Goal: Check status

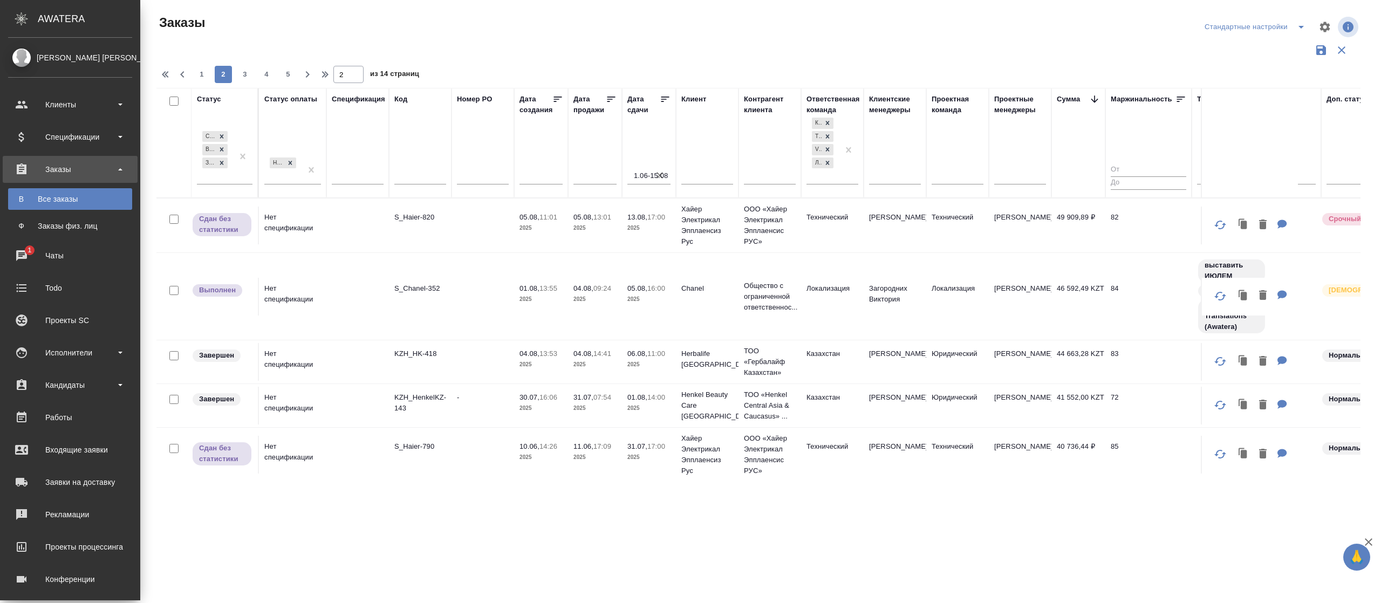
scroll to position [933, 0]
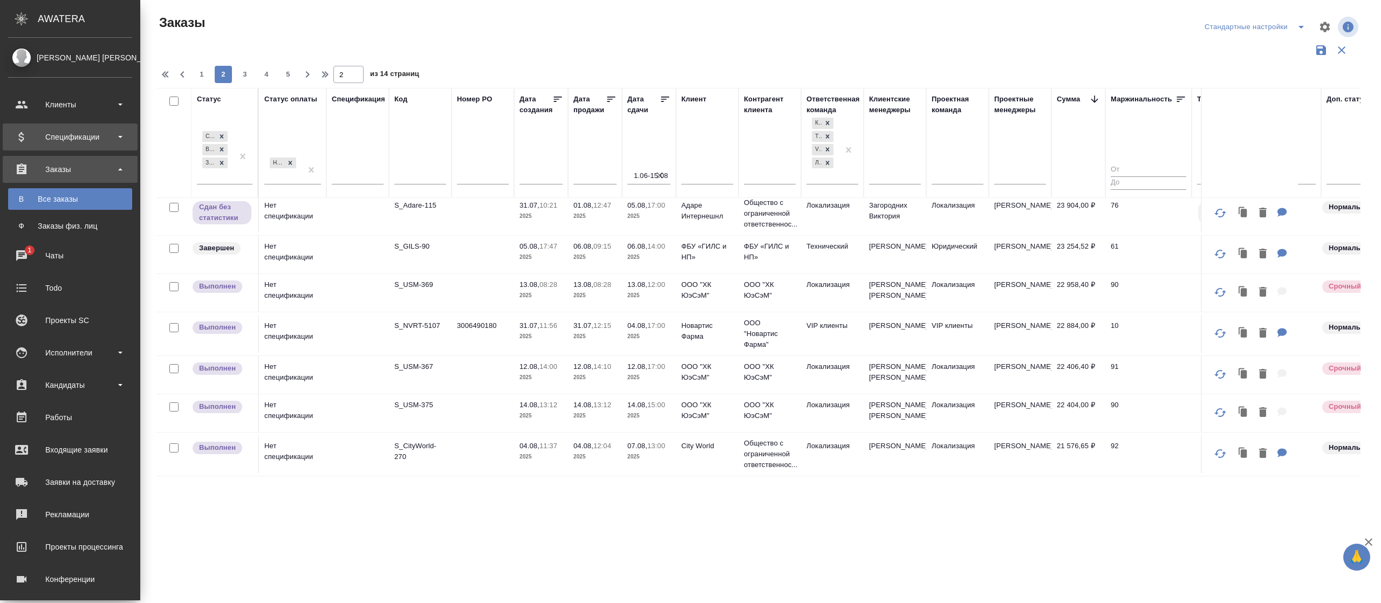
click at [90, 137] on div "Спецификации" at bounding box center [70, 137] width 124 height 16
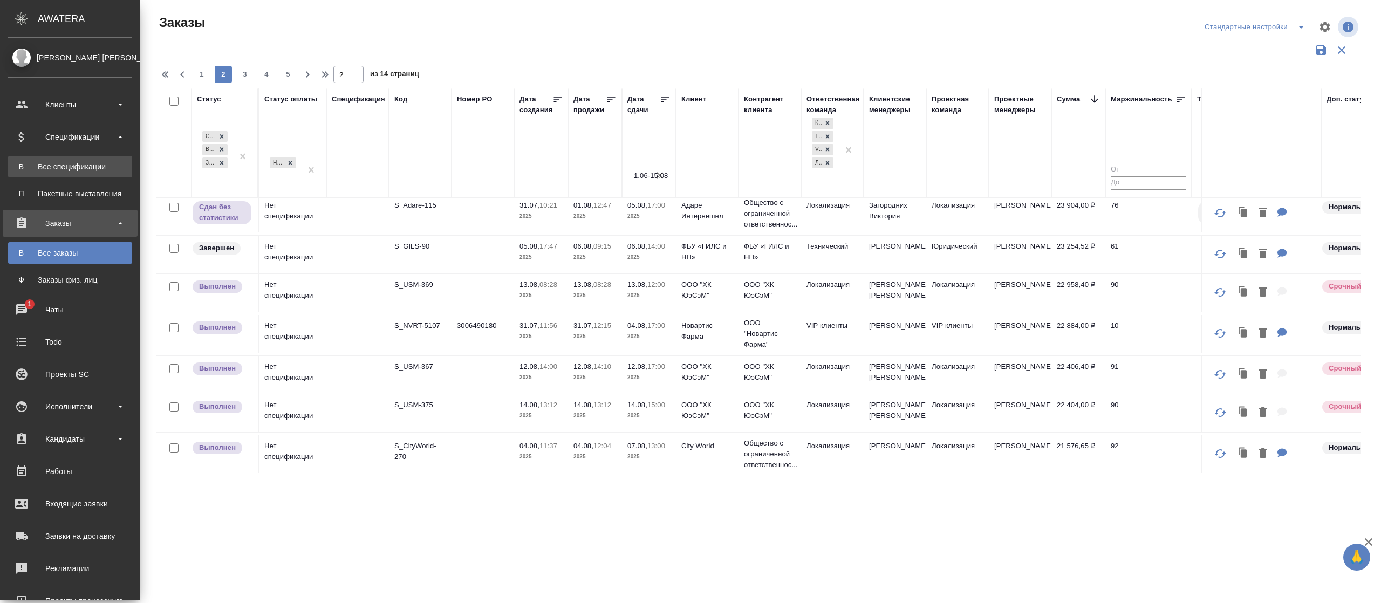
click at [82, 161] on div "Все спецификации" at bounding box center [69, 166] width 113 height 11
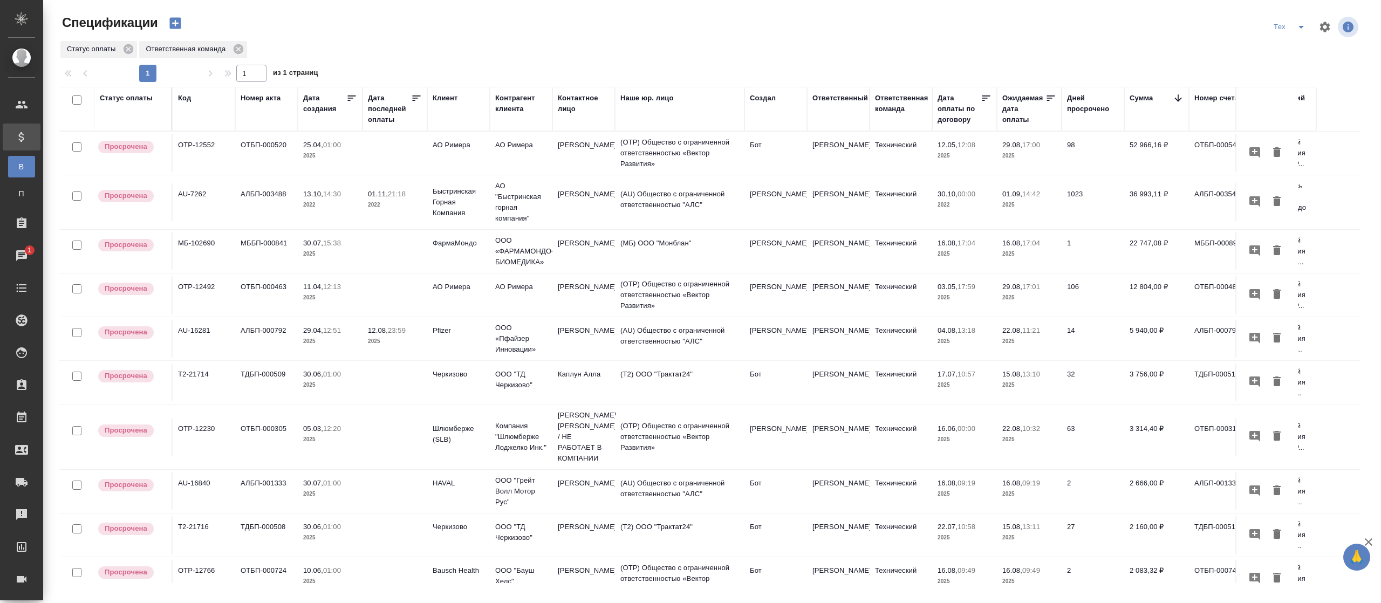
click at [126, 147] on p "Просрочена" at bounding box center [126, 146] width 43 height 11
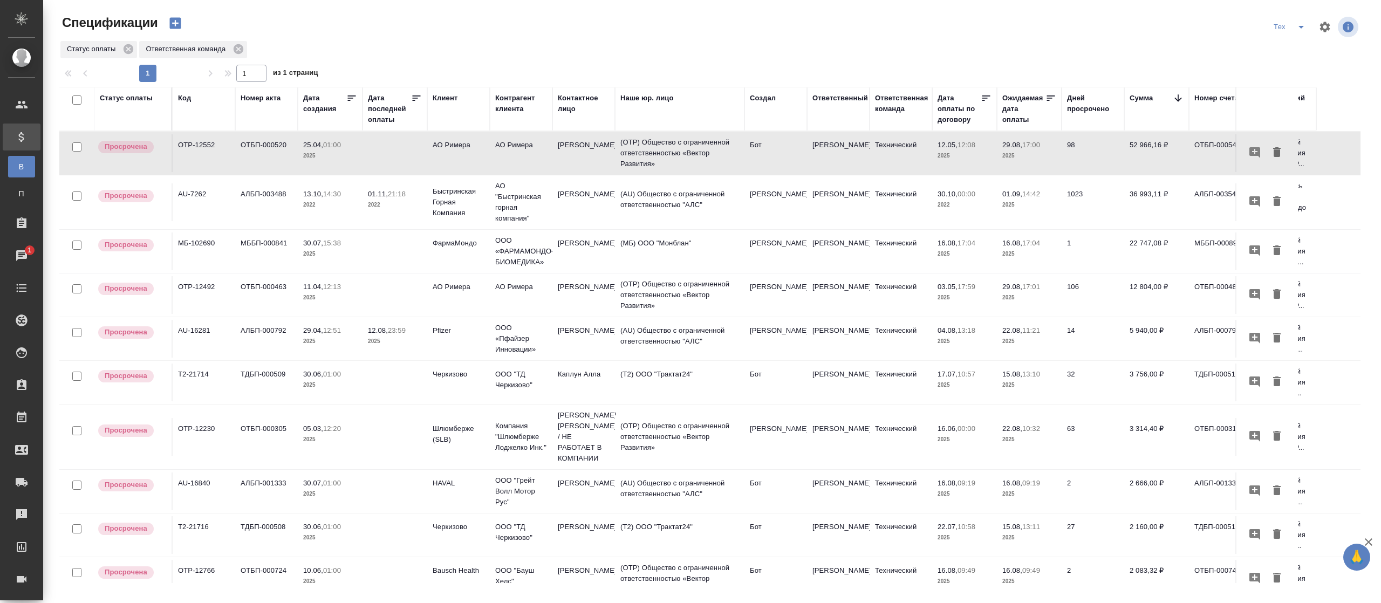
click at [713, 159] on td "(OTP) Общество с ограниченной ответственностью «Вектор Развития»" at bounding box center [679, 153] width 129 height 43
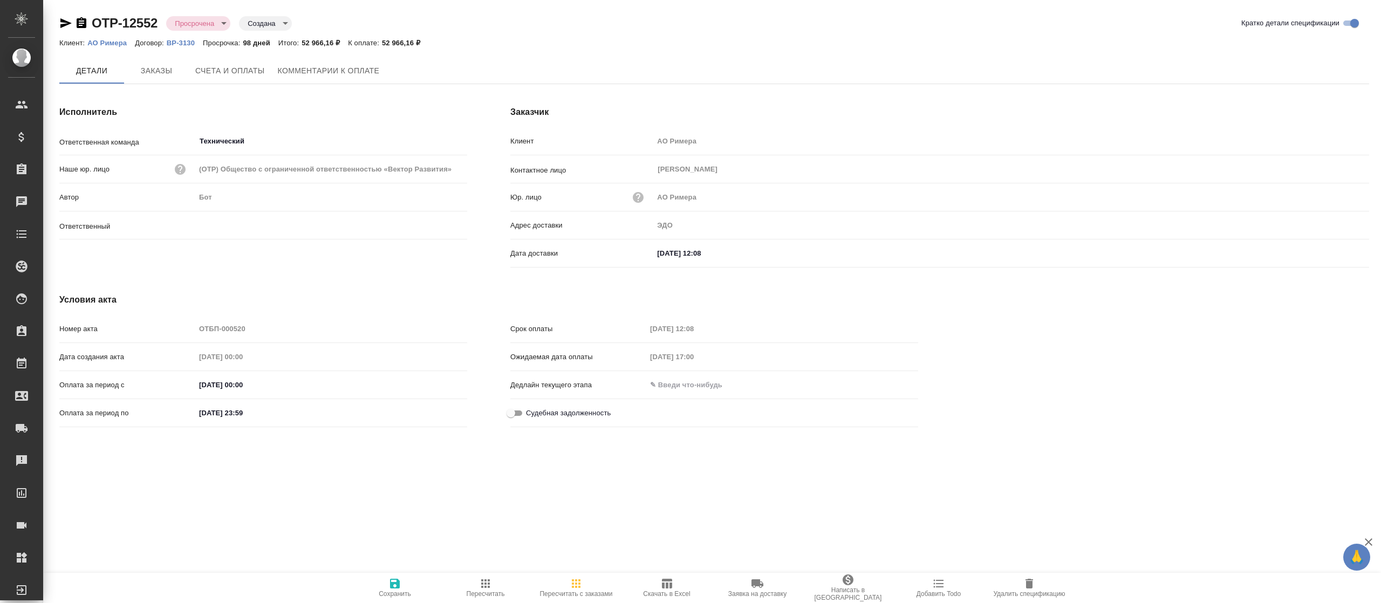
type input "[PERSON_NAME]"
click at [346, 77] on span "Комментарии к оплате" at bounding box center [329, 71] width 102 height 13
click at [315, 67] on span "Комментарии к оплате" at bounding box center [329, 71] width 102 height 13
